Goal: Find specific page/section: Find specific page/section

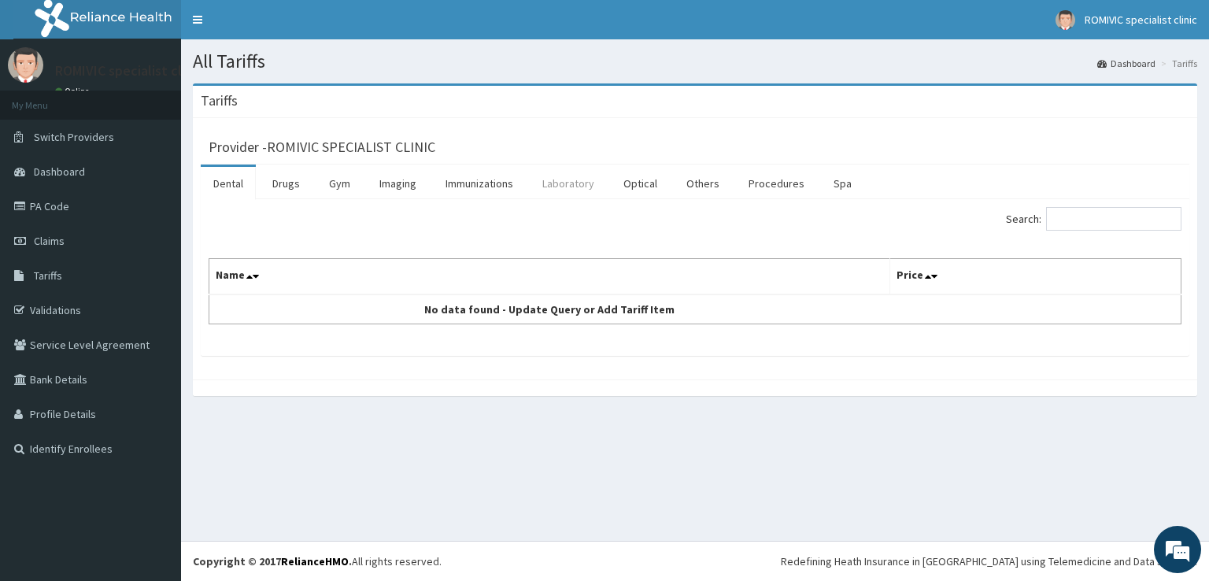
click at [592, 187] on link "Laboratory" at bounding box center [568, 183] width 77 height 33
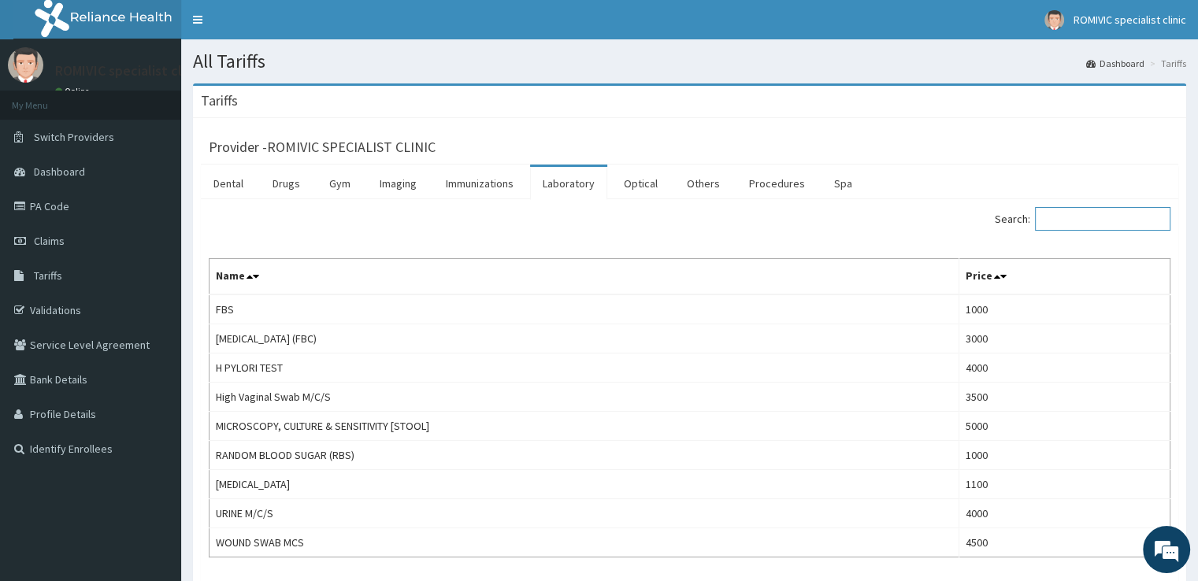
click at [1112, 224] on input "Search:" at bounding box center [1102, 219] width 135 height 24
drag, startPoint x: 397, startPoint y: 180, endPoint x: 554, endPoint y: 201, distance: 158.8
click at [397, 182] on link "Imaging" at bounding box center [398, 183] width 62 height 33
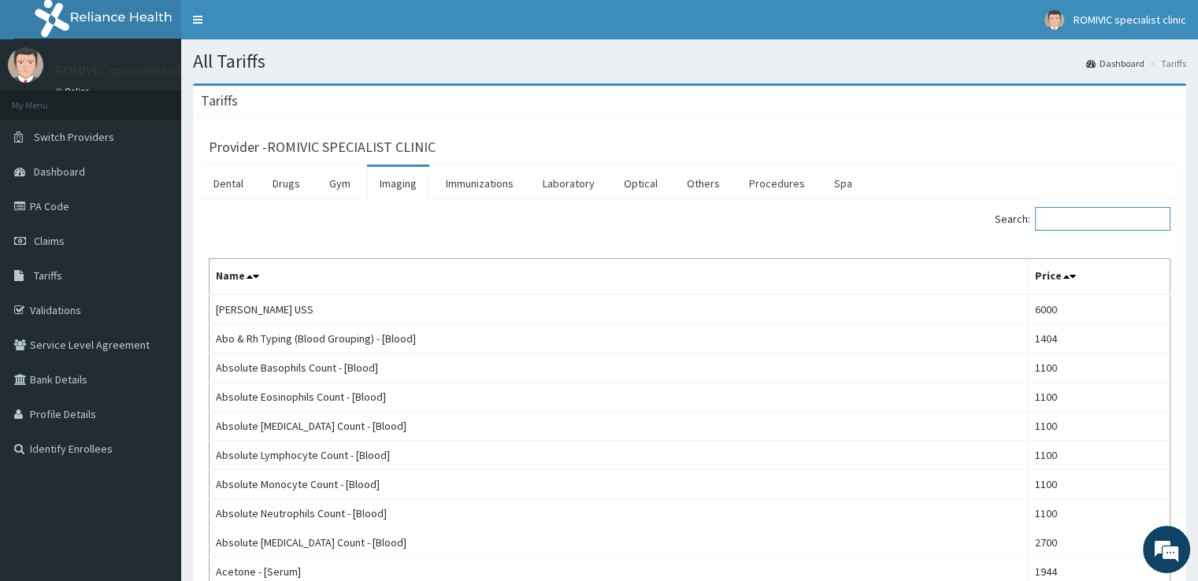
click at [1095, 221] on input "Search:" at bounding box center [1102, 219] width 135 height 24
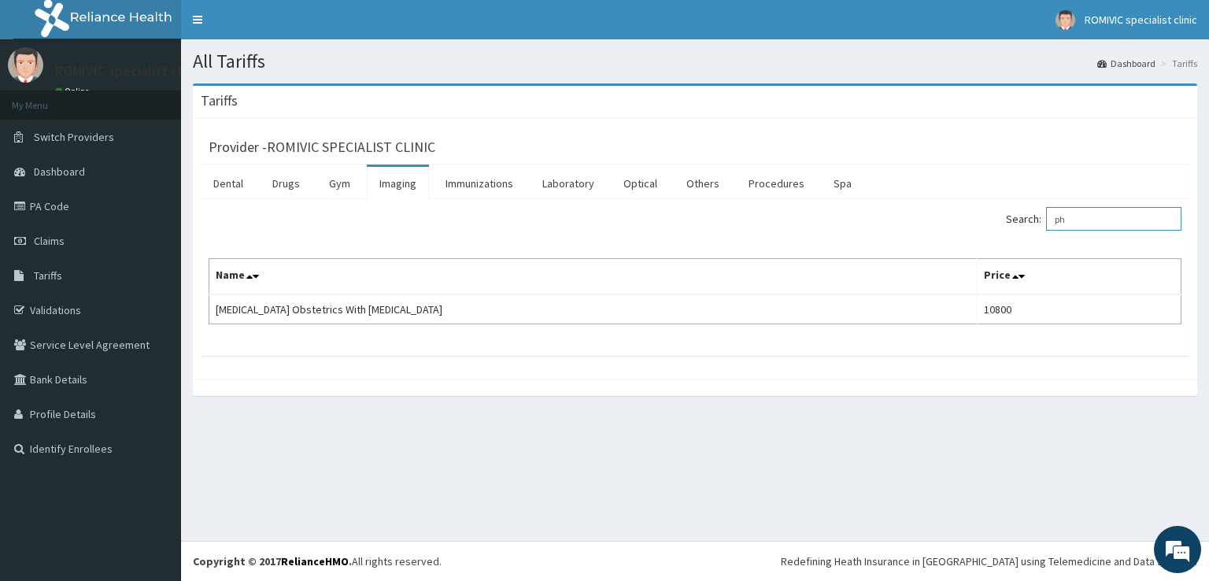
type input "p"
type input "x"
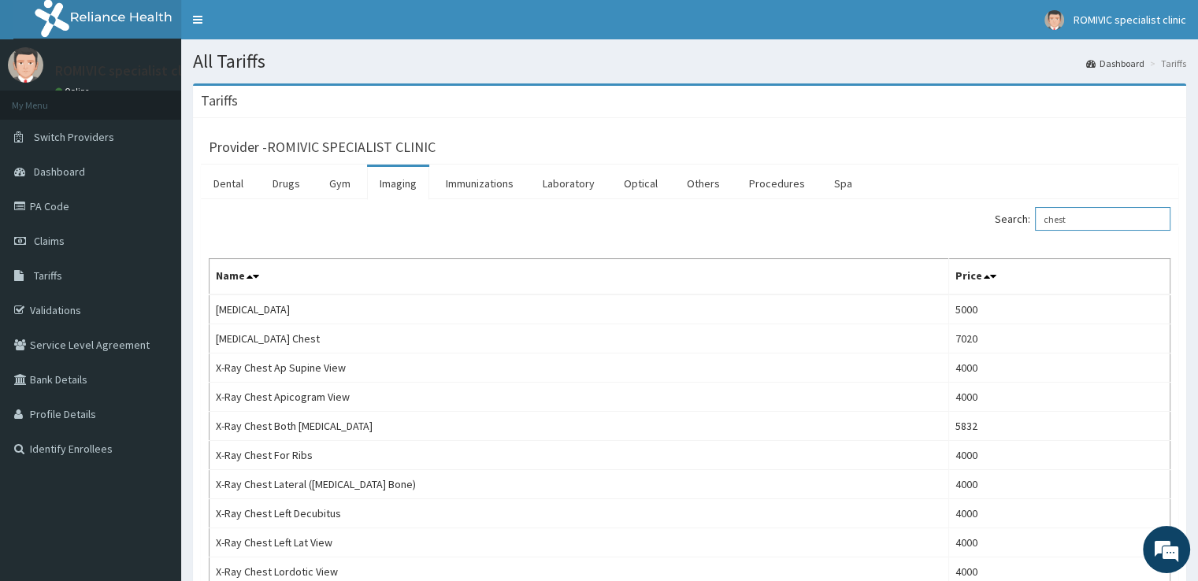
type input "chest"
